Goal: Navigation & Orientation: Find specific page/section

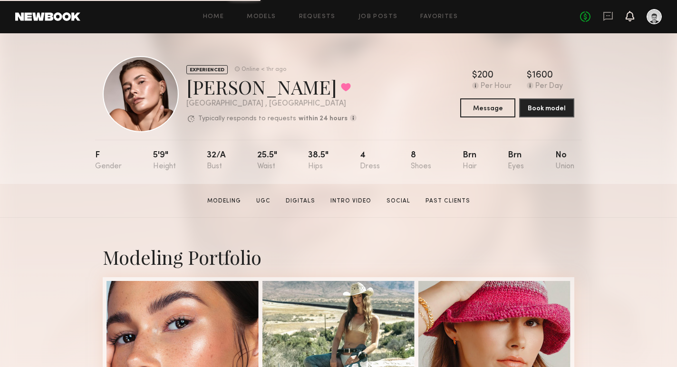
click at [630, 14] on icon at bounding box center [630, 15] width 8 height 7
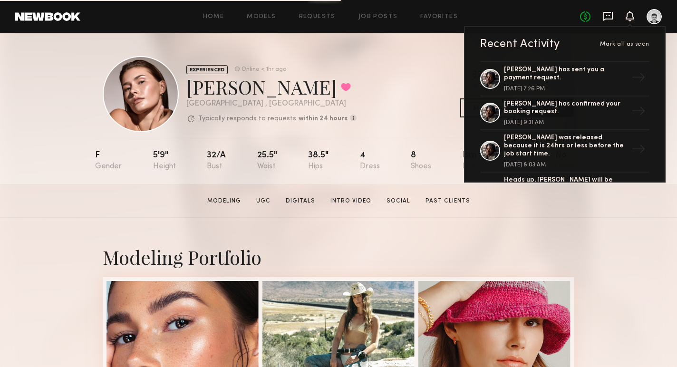
click at [606, 16] on icon at bounding box center [608, 15] width 4 height 1
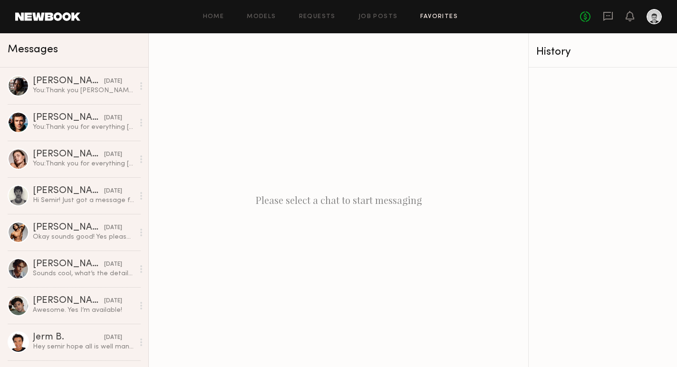
click at [447, 15] on link "Favorites" at bounding box center [439, 17] width 38 height 6
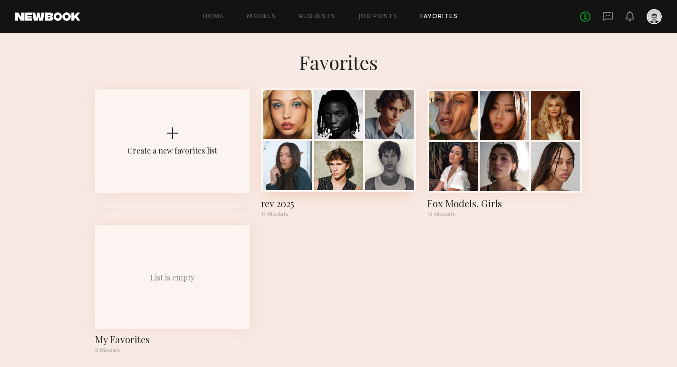
click at [331, 132] on div at bounding box center [338, 114] width 49 height 49
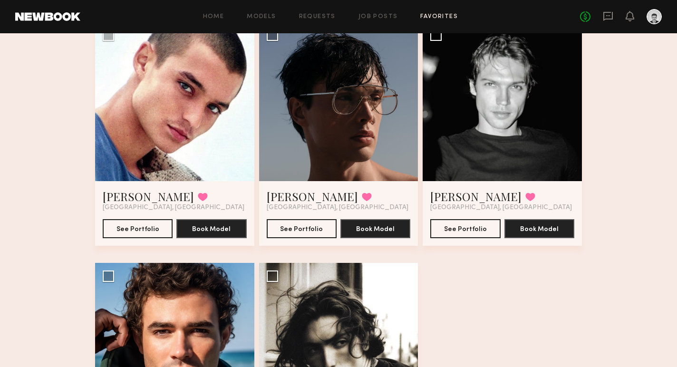
scroll to position [586, 0]
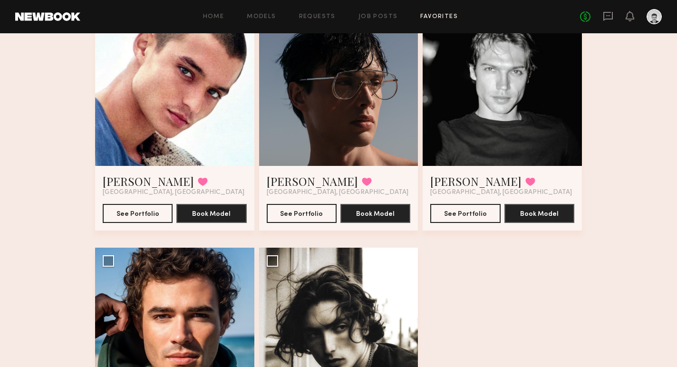
click at [221, 135] on div at bounding box center [174, 86] width 159 height 159
click at [139, 209] on button "See Portfolio" at bounding box center [138, 213] width 70 height 19
